Goal: Task Accomplishment & Management: Complete application form

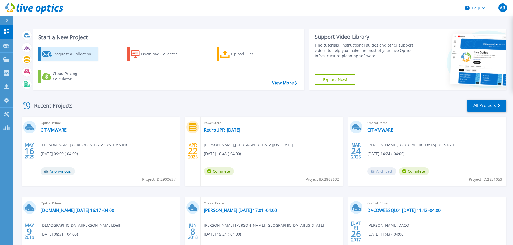
click at [48, 54] on icon at bounding box center [47, 54] width 10 height 6
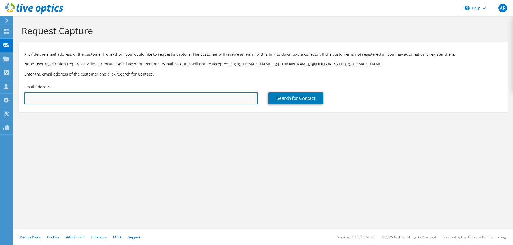
click at [36, 97] on input "text" at bounding box center [140, 98] width 233 height 12
drag, startPoint x: 42, startPoint y: 97, endPoint x: 20, endPoint y: 97, distance: 22.3
click at [20, 97] on div "Email Address ricardo" at bounding box center [141, 94] width 244 height 25
paste input "Ricardo Rivera Nieves <ricardo.rivera27@upr.edu>"
click at [70, 97] on input "Ricardo Rivera Nieves <ricardo.rivera27@upr.edu>" at bounding box center [140, 98] width 233 height 12
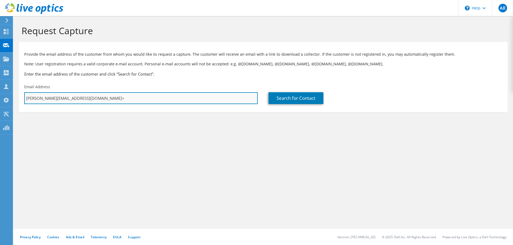
click at [81, 100] on input "ricardo.rivera27@upr.edu>" at bounding box center [140, 98] width 233 height 12
type input "ricardo.rivera27@upr.edu"
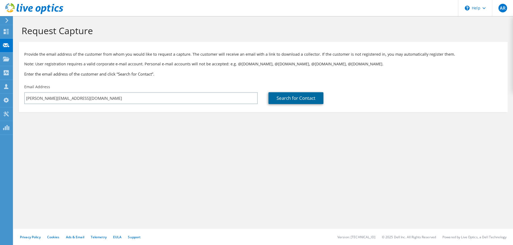
click at [294, 97] on link "Search for Contact" at bounding box center [295, 98] width 55 height 12
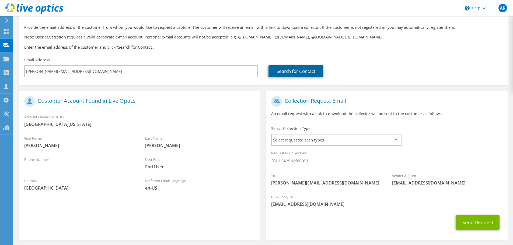
scroll to position [49, 0]
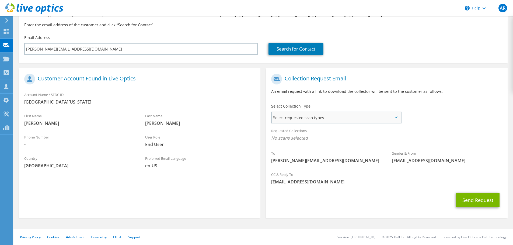
click at [397, 116] on span "Select requested scan types" at bounding box center [336, 117] width 129 height 11
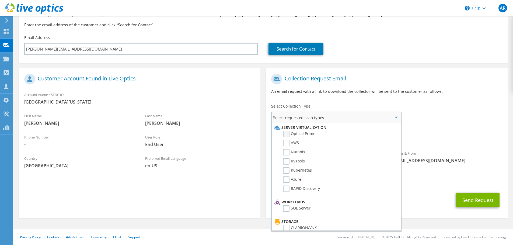
click at [288, 134] on label "Optical Prime" at bounding box center [299, 134] width 32 height 6
click at [0, 0] on input "Optical Prime" at bounding box center [0, 0] width 0 height 0
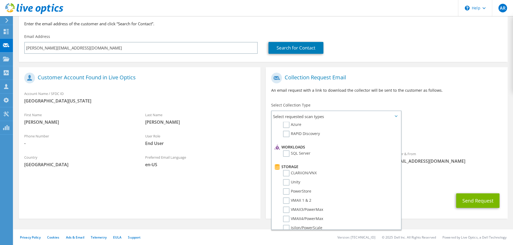
scroll to position [51, 0]
click at [425, 192] on div "Send Request" at bounding box center [386, 200] width 241 height 20
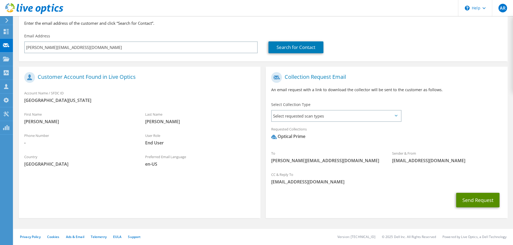
click at [480, 199] on button "Send Request" at bounding box center [477, 200] width 43 height 15
